Goal: Information Seeking & Learning: Learn about a topic

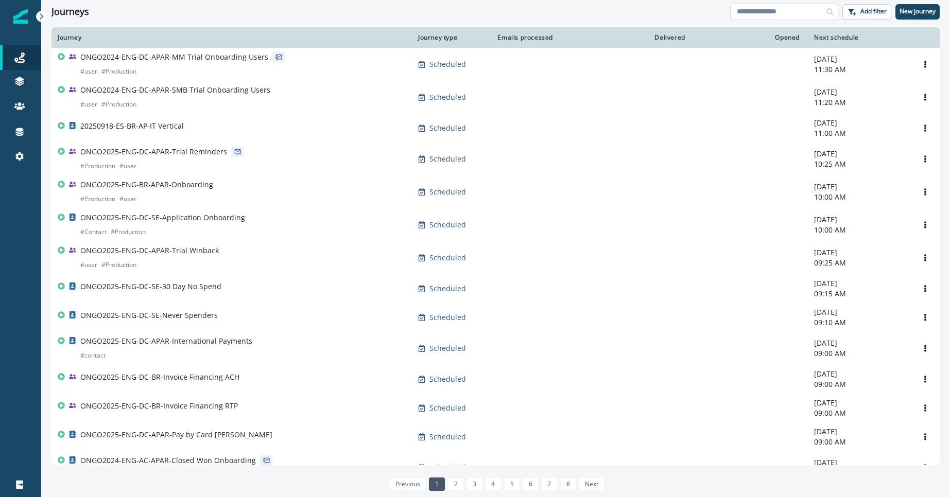
click at [789, 11] on input at bounding box center [784, 12] width 108 height 16
type input "*******"
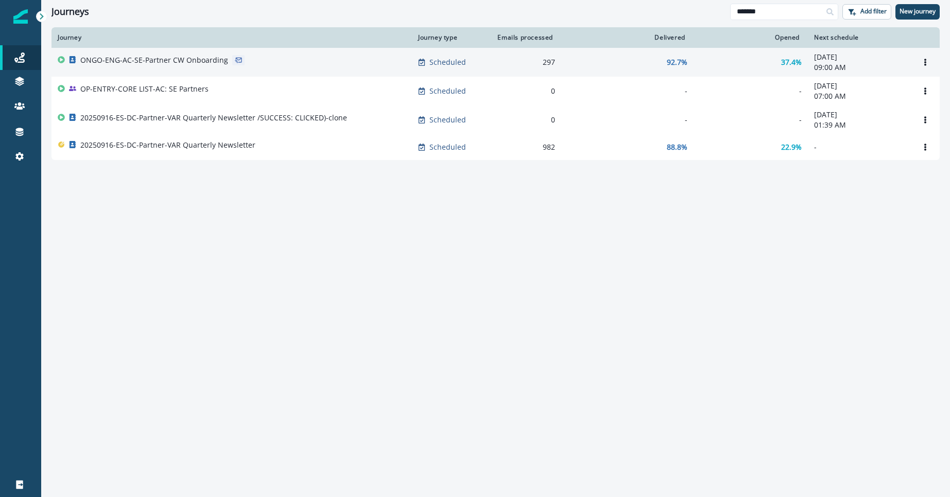
click at [208, 59] on p "ONGO-ENG-AC-SE-Partner CW Onboarding" at bounding box center [154, 60] width 148 height 10
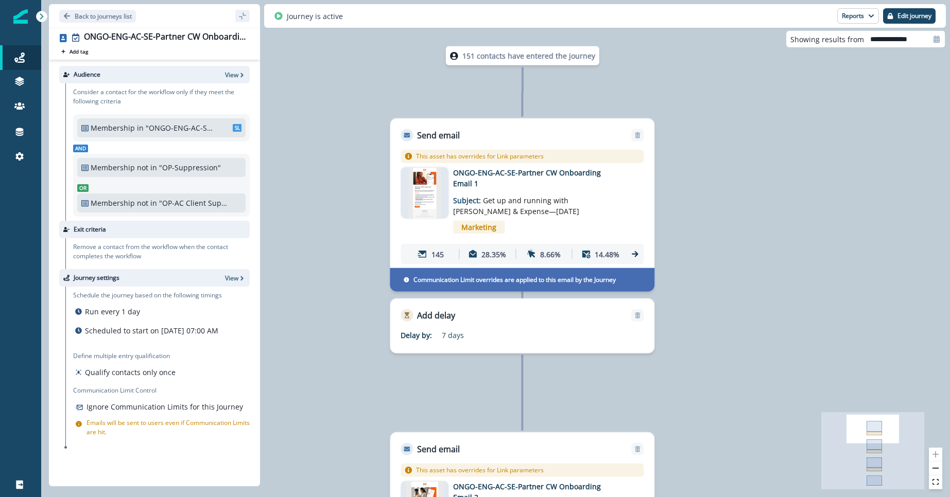
click at [429, 189] on img at bounding box center [424, 192] width 33 height 51
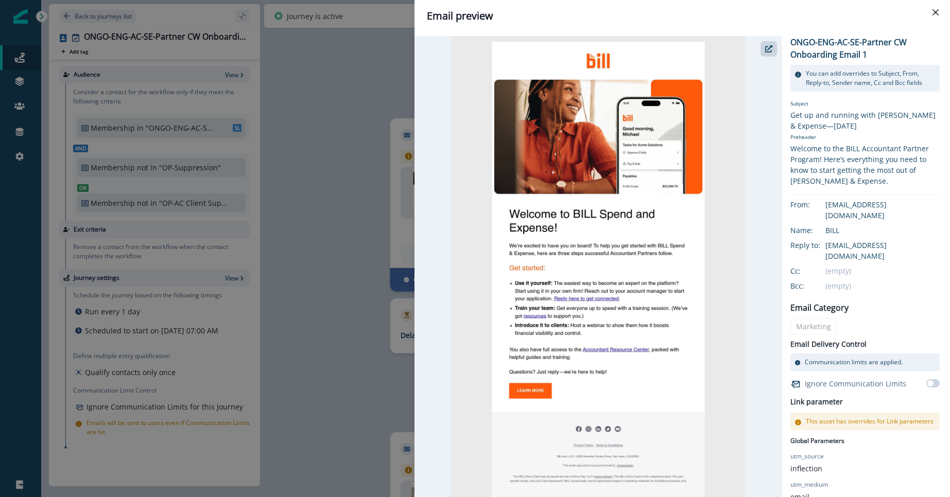
click at [349, 266] on div "Email preview ONGO-ENG-AC-SE-Partner CW Onboarding Email 1 You can add override…" at bounding box center [475, 248] width 950 height 497
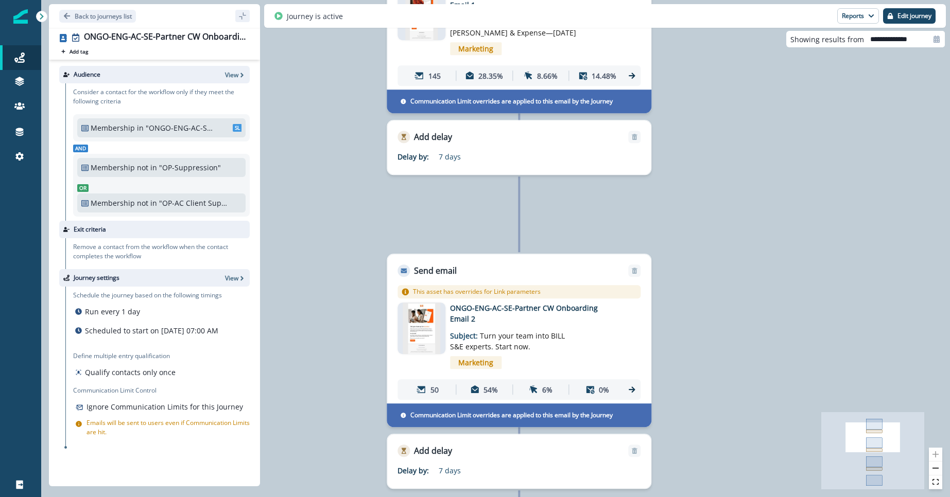
click at [421, 331] on img at bounding box center [421, 328] width 38 height 51
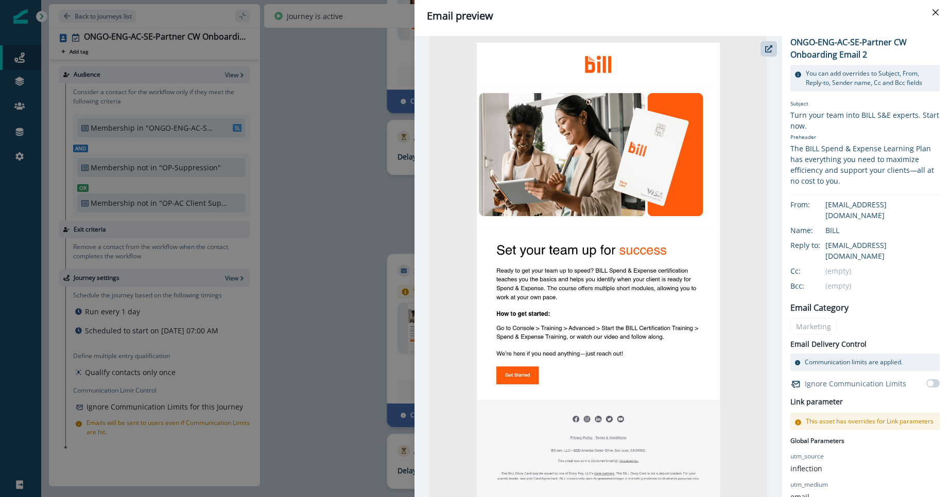
click at [349, 353] on div "Email preview ONGO-ENG-AC-SE-Partner CW Onboarding Email 2 You can add override…" at bounding box center [475, 248] width 950 height 497
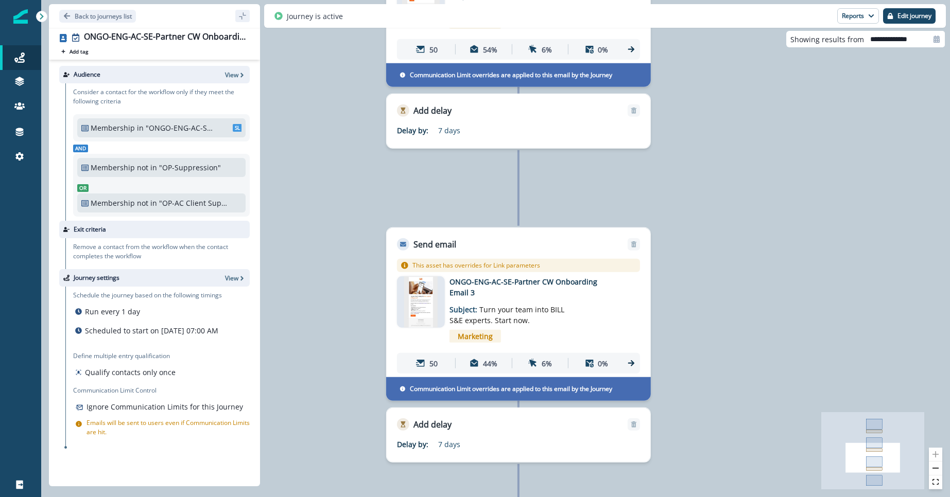
click at [417, 307] on img at bounding box center [420, 301] width 33 height 51
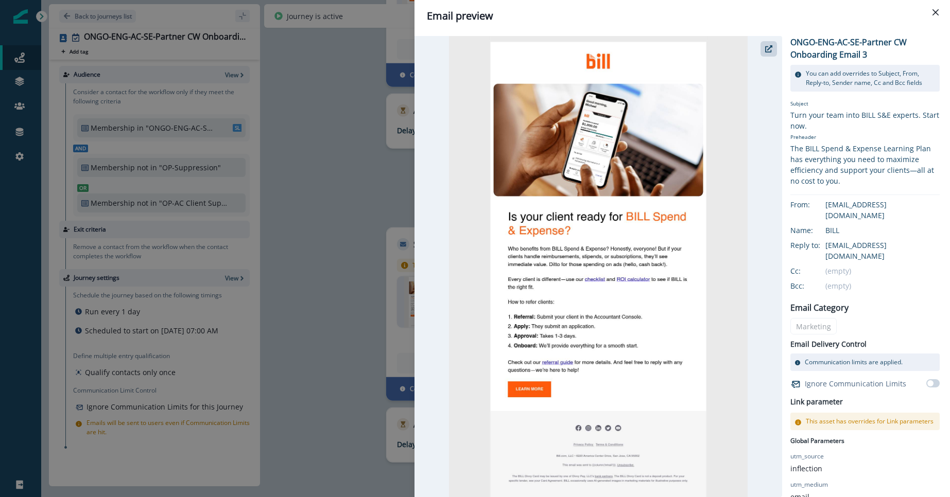
click at [352, 330] on div "Email preview ONGO-ENG-AC-SE-Partner CW Onboarding Email 3 You can add override…" at bounding box center [475, 248] width 950 height 497
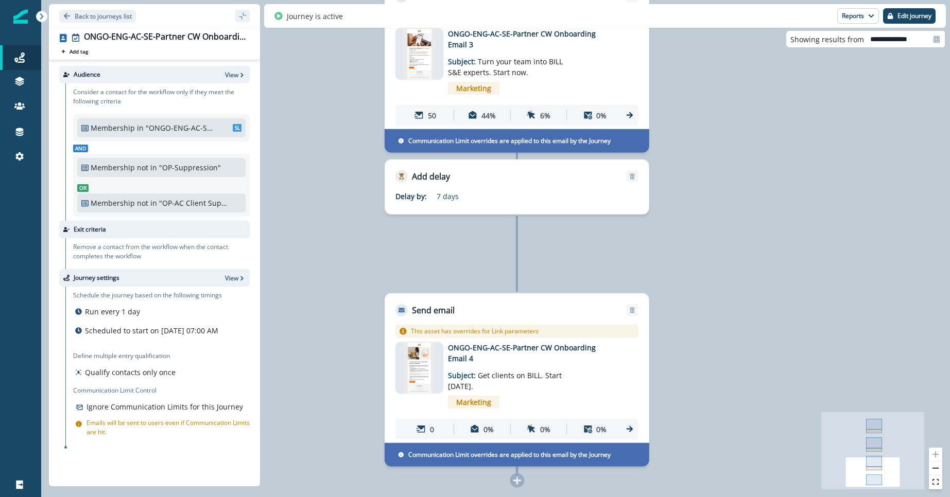
click at [416, 359] on img at bounding box center [418, 367] width 33 height 51
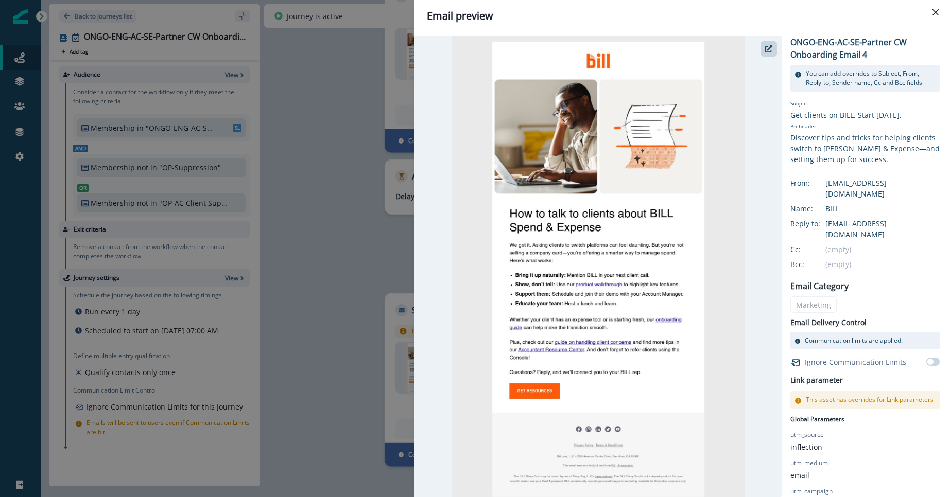
click at [362, 319] on div "Email preview ONGO-ENG-AC-SE-Partner CW Onboarding Email 4 You can add override…" at bounding box center [475, 248] width 950 height 497
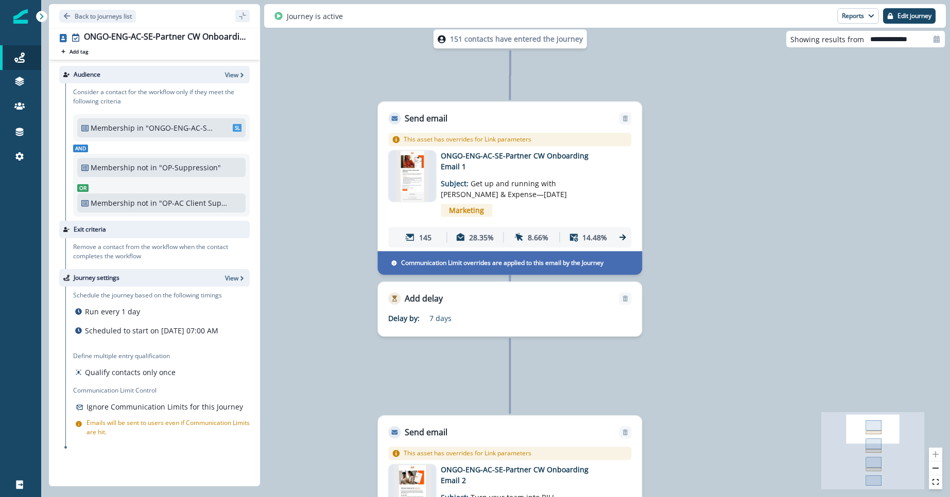
click at [418, 186] on img at bounding box center [412, 175] width 33 height 51
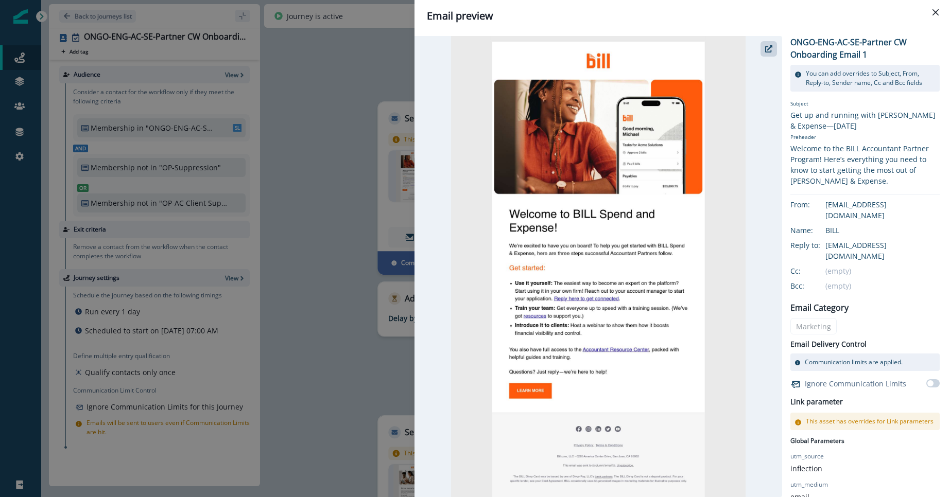
click at [314, 258] on div "Email preview ONGO-ENG-AC-SE-Partner CW Onboarding Email 1 You can add override…" at bounding box center [475, 248] width 950 height 497
